Goal: Task Accomplishment & Management: Use online tool/utility

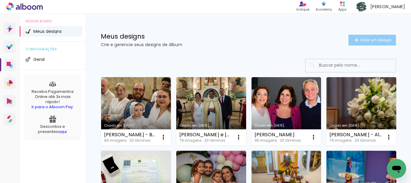
click at [376, 41] on span "Criar um design" at bounding box center [375, 40] width 31 height 4
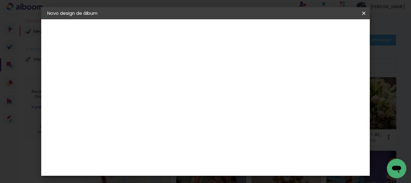
click at [146, 80] on input at bounding box center [146, 80] width 0 height 9
click at [146, 82] on input at bounding box center [146, 80] width 0 height 9
click at [146, 82] on input "Album" at bounding box center [146, 80] width 0 height 9
type input "Daniela Album"
type paper-input "Daniela Album"
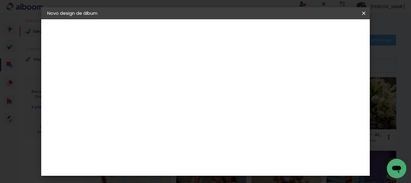
click at [0, 0] on slot "Avançar" at bounding box center [0, 0] width 0 height 0
click at [185, 114] on input at bounding box center [161, 115] width 61 height 8
type input "lui"
type paper-input "lui"
click at [168, 134] on div "[PERSON_NAME]" at bounding box center [161, 136] width 40 height 5
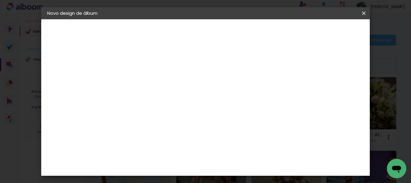
click at [0, 0] on slot "Avançar" at bounding box center [0, 0] width 0 height 0
click at [169, 100] on input "text" at bounding box center [157, 104] width 23 height 9
click at [234, 115] on paper-item "Slim Book" at bounding box center [244, 112] width 120 height 12
type input "Slim Book"
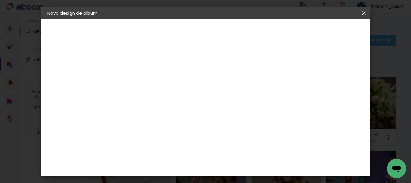
click at [186, 156] on span "30 x 70" at bounding box center [172, 162] width 28 height 12
click at [0, 0] on slot "Avançar" at bounding box center [0, 0] width 0 height 0
click at [246, 32] on span "Iniciar design" at bounding box center [239, 34] width 14 height 8
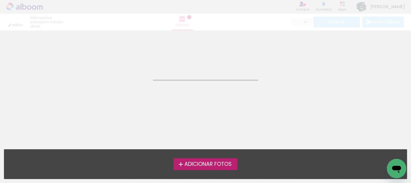
click at [215, 163] on span "Adicionar Fotos" at bounding box center [207, 163] width 47 height 5
click at [0, 0] on input "file" at bounding box center [0, 0] width 0 height 0
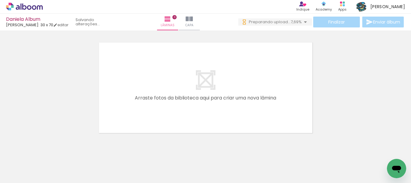
click at [189, 163] on div at bounding box center [195, 162] width 30 height 20
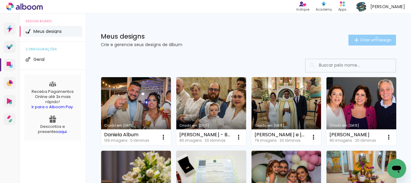
click at [371, 38] on span "Criar um design" at bounding box center [375, 40] width 31 height 4
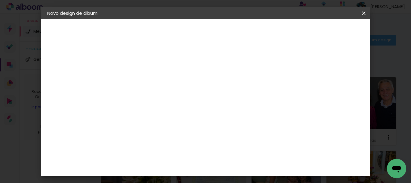
click at [364, 13] on iron-icon at bounding box center [363, 13] width 7 height 6
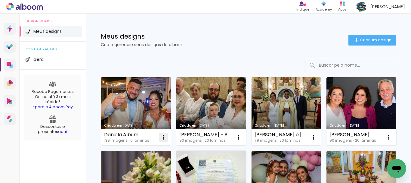
click at [160, 138] on iron-icon at bounding box center [163, 136] width 7 height 7
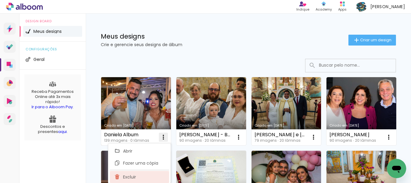
click at [130, 177] on span "Excluir" at bounding box center [129, 176] width 13 height 4
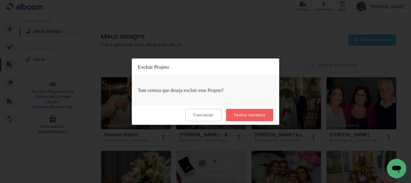
click at [0, 0] on slot "Tenho certeza" at bounding box center [0, 0] width 0 height 0
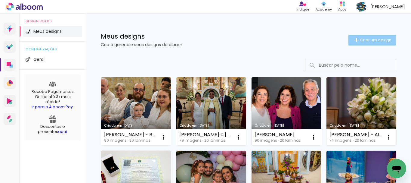
click at [360, 39] on span "Criar um design" at bounding box center [375, 40] width 31 height 4
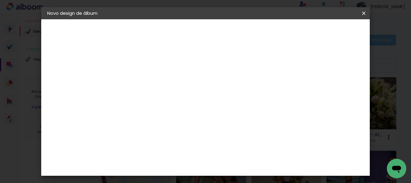
click at [146, 84] on input at bounding box center [146, 80] width 0 height 9
click at [146, 83] on input at bounding box center [146, 80] width 0 height 9
type input "[PERSON_NAME] - Album"
type paper-input "[PERSON_NAME] - Album"
click at [0, 0] on slot "Avançar" at bounding box center [0, 0] width 0 height 0
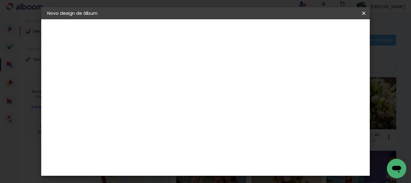
click at [191, 114] on input at bounding box center [161, 115] width 61 height 8
type input "lui"
type paper-input "lui"
click at [164, 137] on div "[PERSON_NAME]" at bounding box center [161, 136] width 40 height 5
click at [0, 0] on slot "Avançar" at bounding box center [0, 0] width 0 height 0
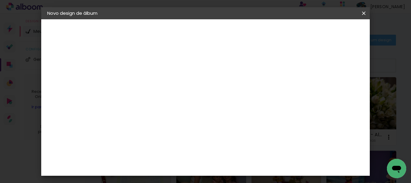
drag, startPoint x: 271, startPoint y: 95, endPoint x: 257, endPoint y: 105, distance: 17.9
click at [169, 100] on input "text" at bounding box center [157, 104] width 23 height 9
click at [224, 113] on paper-item "Slim Book" at bounding box center [244, 112] width 120 height 12
type input "Slim Book"
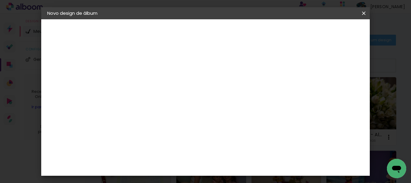
click at [186, 133] on span "30 x 70" at bounding box center [172, 139] width 28 height 12
click at [0, 0] on slot "Avançar" at bounding box center [0, 0] width 0 height 0
click at [246, 35] on span "Iniciar design" at bounding box center [239, 34] width 14 height 8
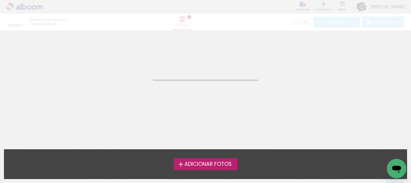
click at [202, 162] on span "Adicionar Fotos" at bounding box center [207, 163] width 47 height 5
click at [0, 0] on input "file" at bounding box center [0, 0] width 0 height 0
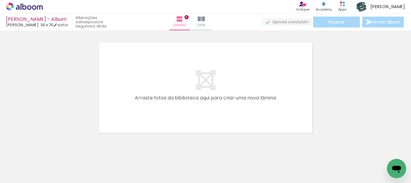
scroll to position [0, 63]
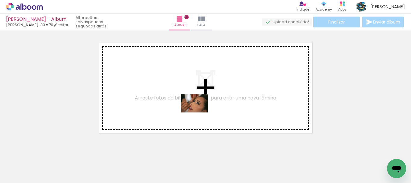
drag, startPoint x: 229, startPoint y: 164, endPoint x: 198, endPoint y: 110, distance: 62.8
click at [198, 110] on quentale-workspace at bounding box center [205, 91] width 411 height 183
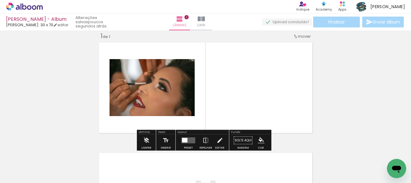
scroll to position [8, 0]
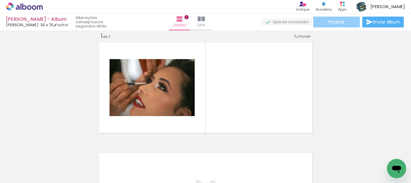
click at [337, 23] on span "Finalizar" at bounding box center [336, 22] width 17 height 4
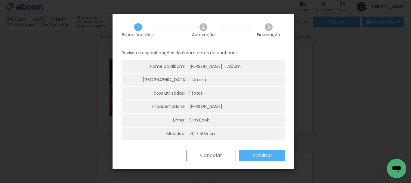
click at [274, 157] on paper-button "Próximo" at bounding box center [262, 155] width 46 height 11
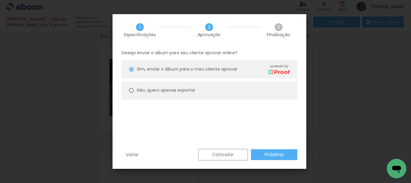
click at [0, 0] on slot "Próximo" at bounding box center [0, 0] width 0 height 0
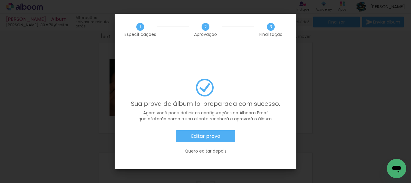
click at [0, 0] on slot "Quero editar depois" at bounding box center [0, 0] width 0 height 0
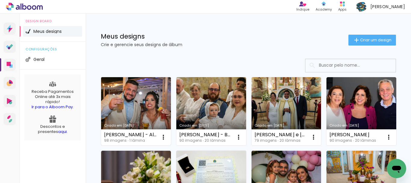
click at [141, 100] on link "Criado em [DATE]" at bounding box center [136, 111] width 70 height 68
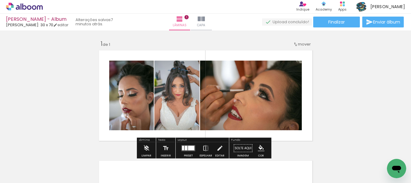
click at [19, 174] on span "Adicionar Fotos" at bounding box center [21, 174] width 18 height 7
click at [0, 0] on input "file" at bounding box center [0, 0] width 0 height 0
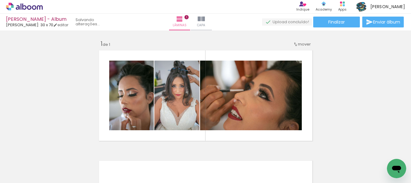
click at [49, 91] on div "Inserir lâmina 1 de 1" at bounding box center [205, 142] width 411 height 220
click at [19, 177] on span "Adicionar Fotos" at bounding box center [21, 174] width 18 height 7
click at [0, 0] on input "file" at bounding box center [0, 0] width 0 height 0
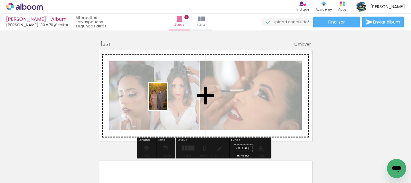
drag, startPoint x: 140, startPoint y: 162, endPoint x: 167, endPoint y: 101, distance: 67.5
click at [167, 101] on quentale-workspace at bounding box center [205, 91] width 411 height 183
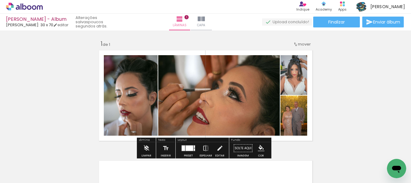
click at [352, 79] on div "Inserir lâmina 1 de 1" at bounding box center [205, 142] width 411 height 220
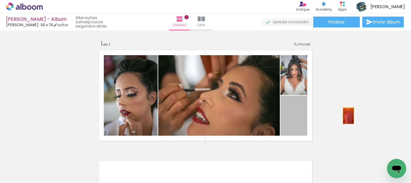
drag, startPoint x: 295, startPoint y: 123, endPoint x: 347, endPoint y: 115, distance: 53.3
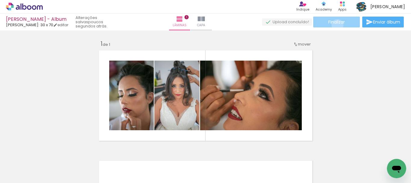
click at [335, 25] on paper-button "Finalizar" at bounding box center [336, 22] width 47 height 11
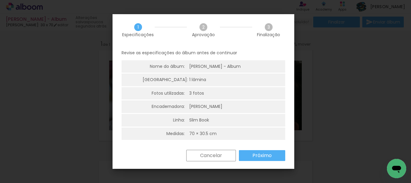
click at [277, 156] on paper-button "Próximo" at bounding box center [262, 155] width 46 height 11
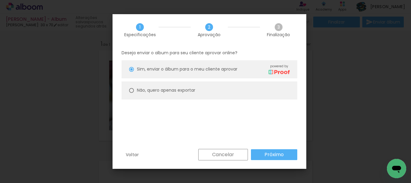
click at [0, 0] on slot "Próximo" at bounding box center [0, 0] width 0 height 0
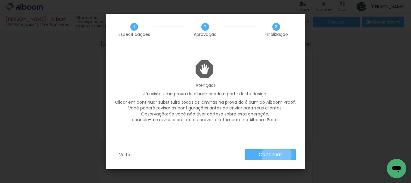
click at [0, 0] on slot "Continuar" at bounding box center [0, 0] width 0 height 0
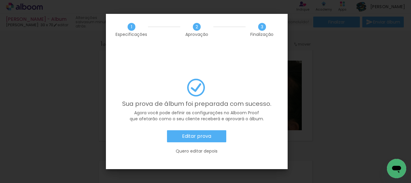
click at [0, 0] on slot "Quero editar depois" at bounding box center [0, 0] width 0 height 0
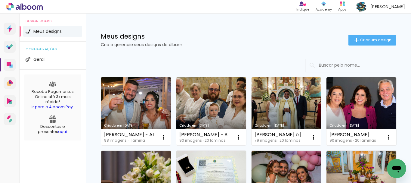
click at [132, 98] on link "Criado em [DATE]" at bounding box center [136, 111] width 70 height 68
